Goal: Navigation & Orientation: Find specific page/section

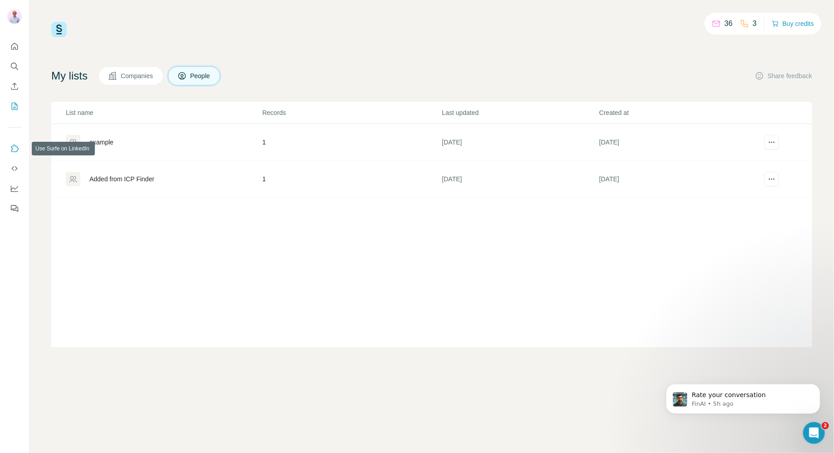
click at [16, 150] on icon "Use Surfe on LinkedIn" at bounding box center [14, 148] width 9 height 9
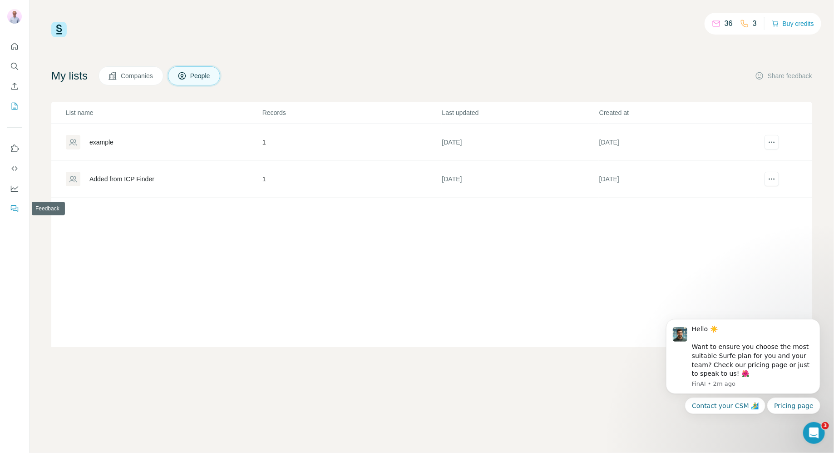
click at [16, 207] on icon "Feedback" at bounding box center [13, 207] width 5 height 5
click at [21, 44] on button "Quick start" at bounding box center [14, 46] width 15 height 16
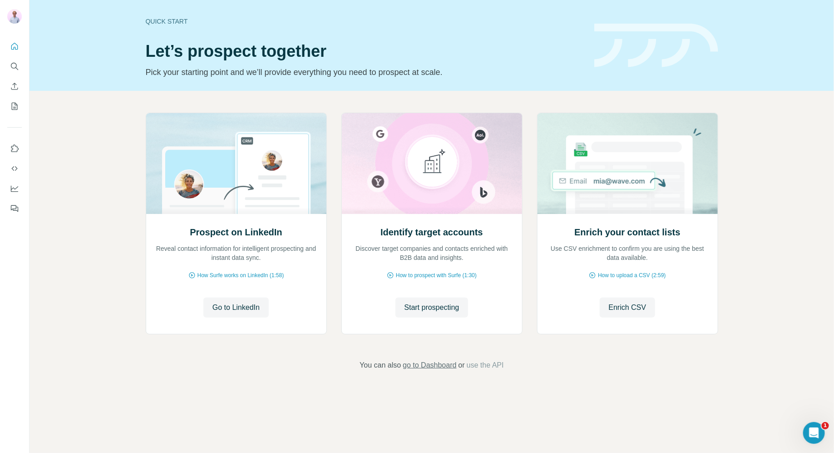
click at [428, 367] on span "go to Dashboard" at bounding box center [430, 365] width 54 height 11
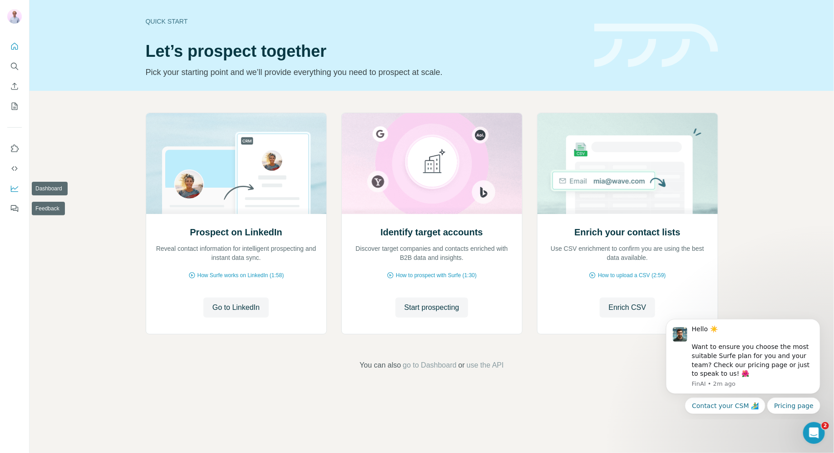
click at [15, 184] on icon "Dashboard" at bounding box center [14, 188] width 9 height 9
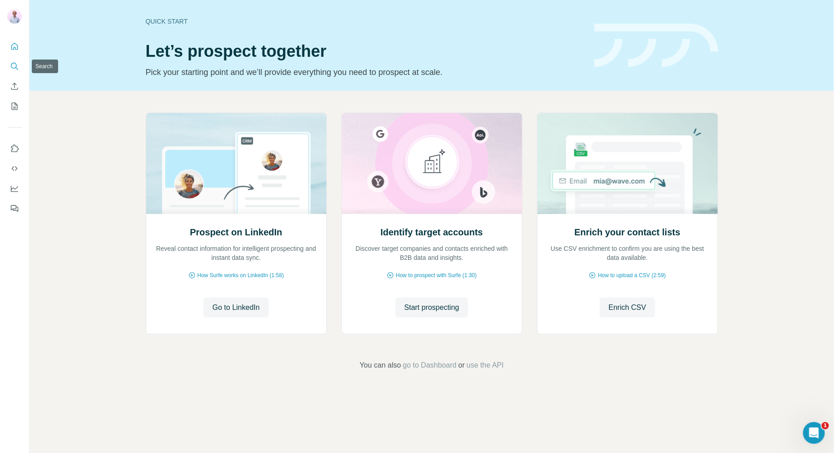
click at [20, 68] on button "Search" at bounding box center [14, 66] width 15 height 16
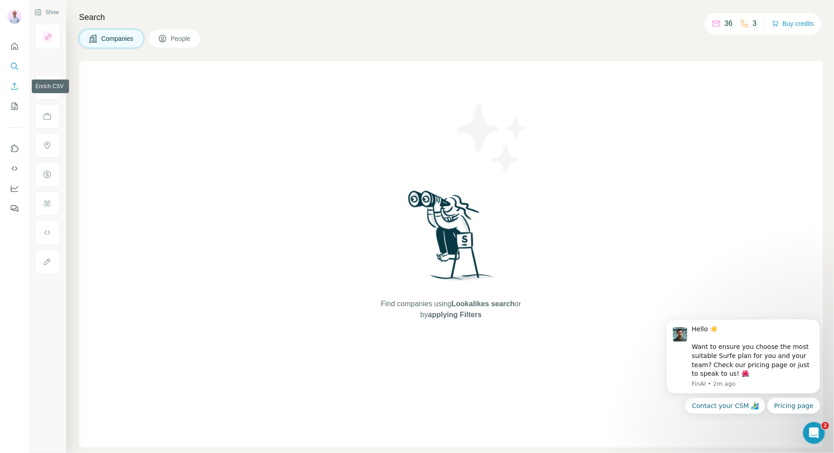
click at [16, 85] on icon "Enrich CSV" at bounding box center [14, 86] width 9 height 9
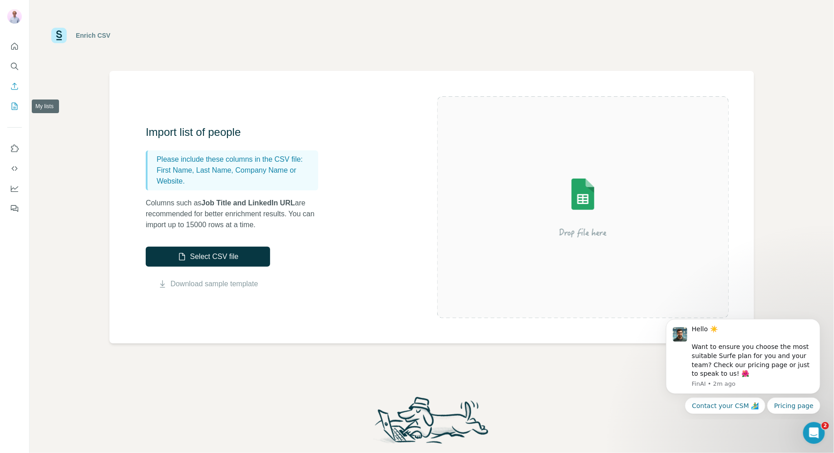
click at [10, 109] on icon "My lists" at bounding box center [14, 106] width 9 height 9
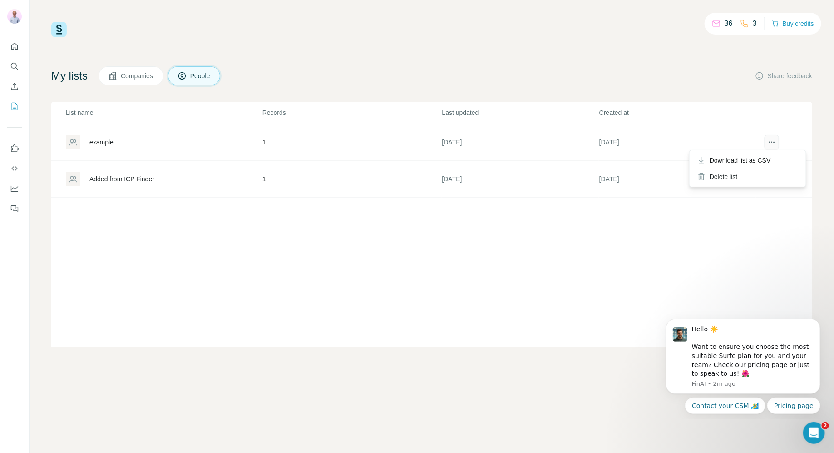
click at [774, 140] on icon "actions" at bounding box center [771, 142] width 9 height 9
click at [687, 142] on td "[DATE]" at bounding box center [677, 142] width 157 height 37
